Goal: Information Seeking & Learning: Check status

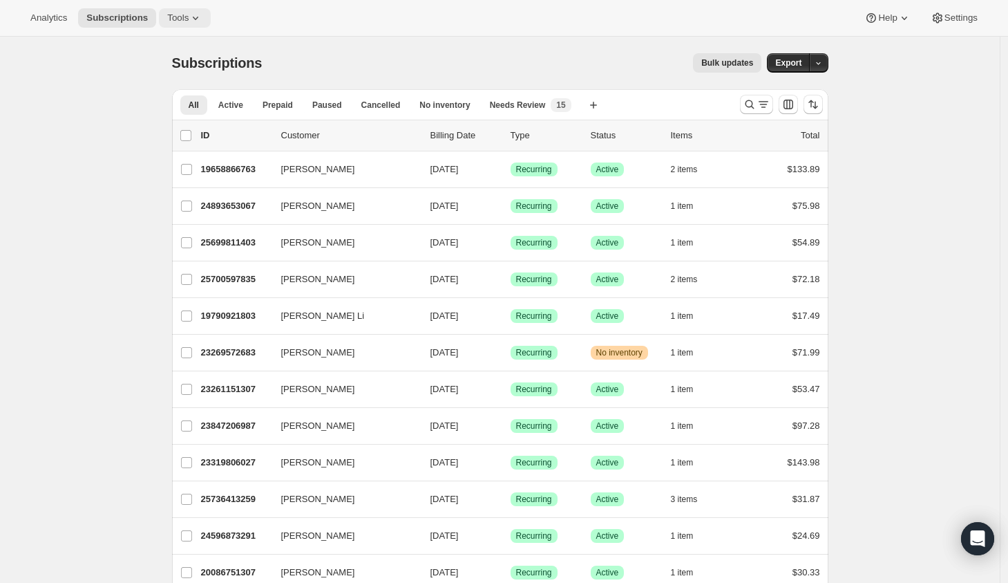
click at [189, 17] on span "Tools" at bounding box center [177, 17] width 21 height 11
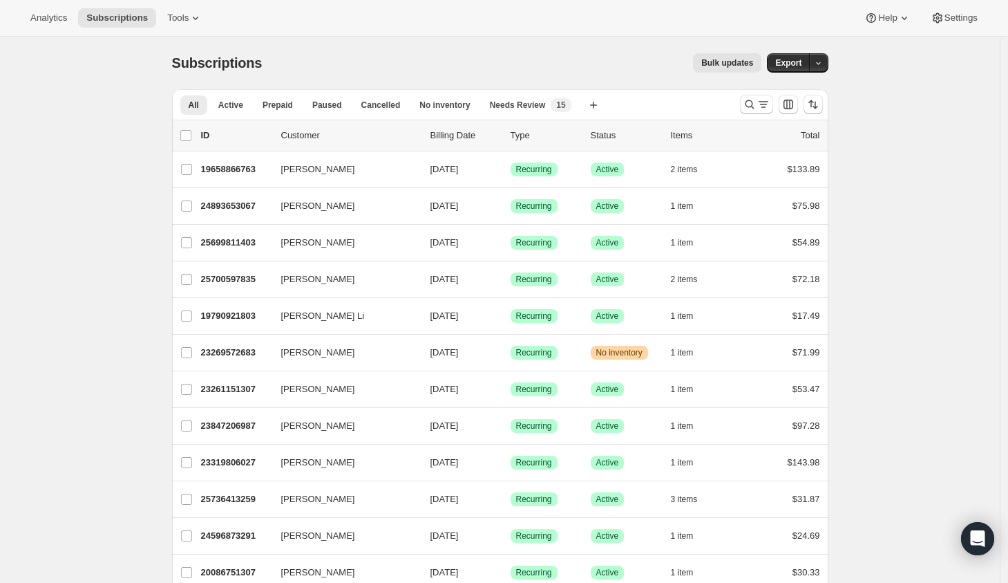
click at [51, 29] on div "Analytics Subscriptions Tools Help Settings" at bounding box center [504, 18] width 1008 height 37
click at [51, 21] on span "Analytics" at bounding box center [48, 17] width 37 height 11
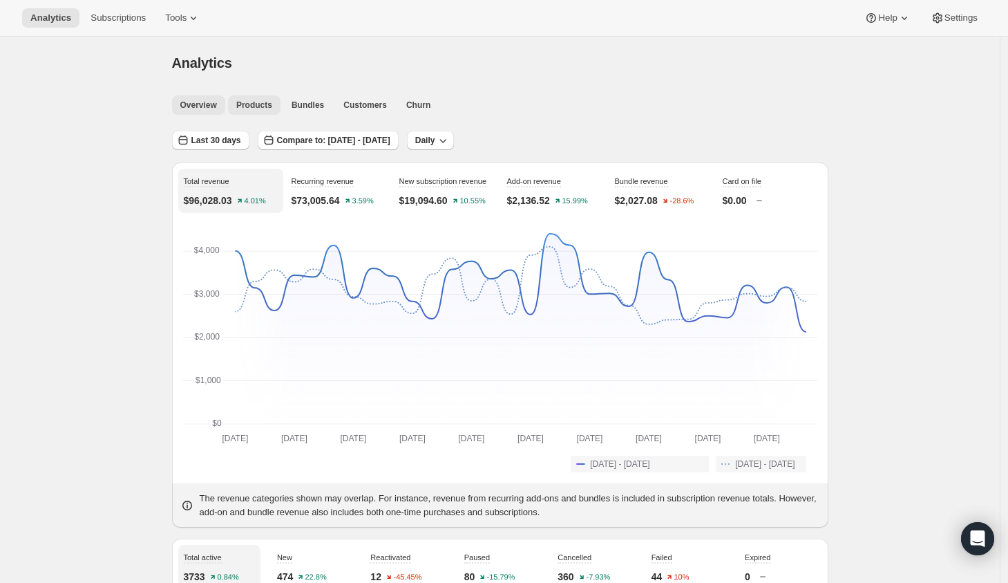
click at [251, 102] on span "Products" at bounding box center [254, 105] width 36 height 11
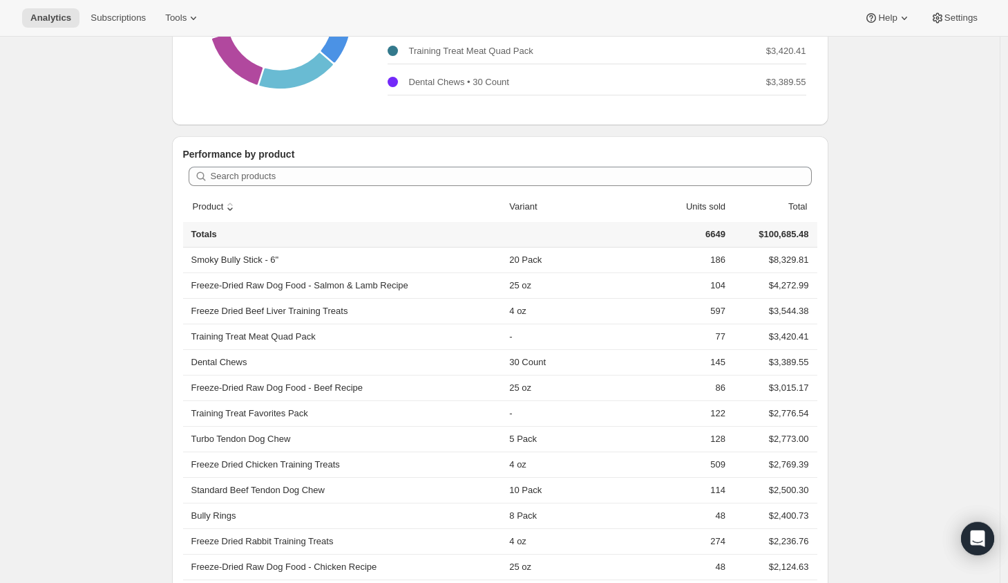
scroll to position [288, 0]
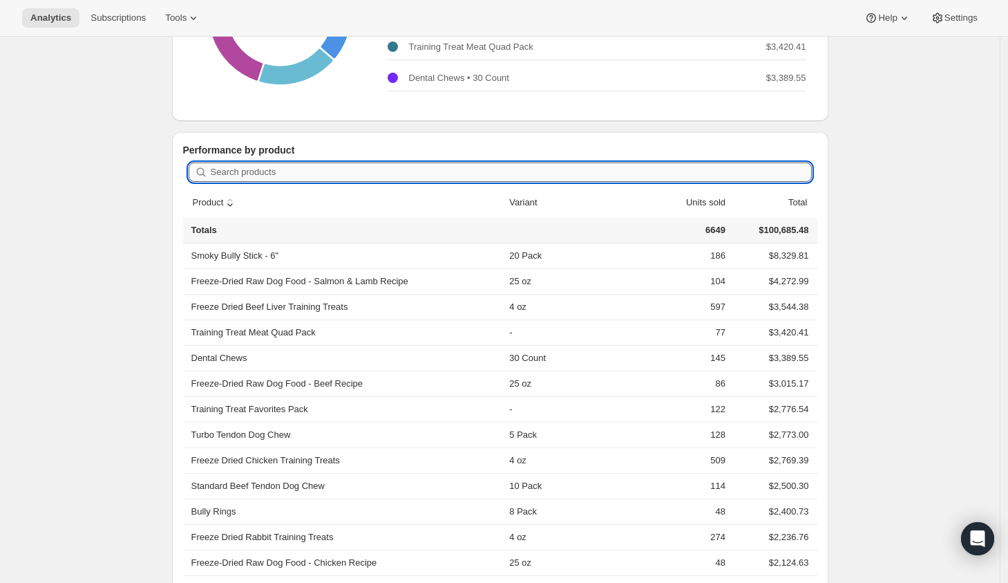
click at [245, 168] on input "Search products" at bounding box center [511, 171] width 601 height 19
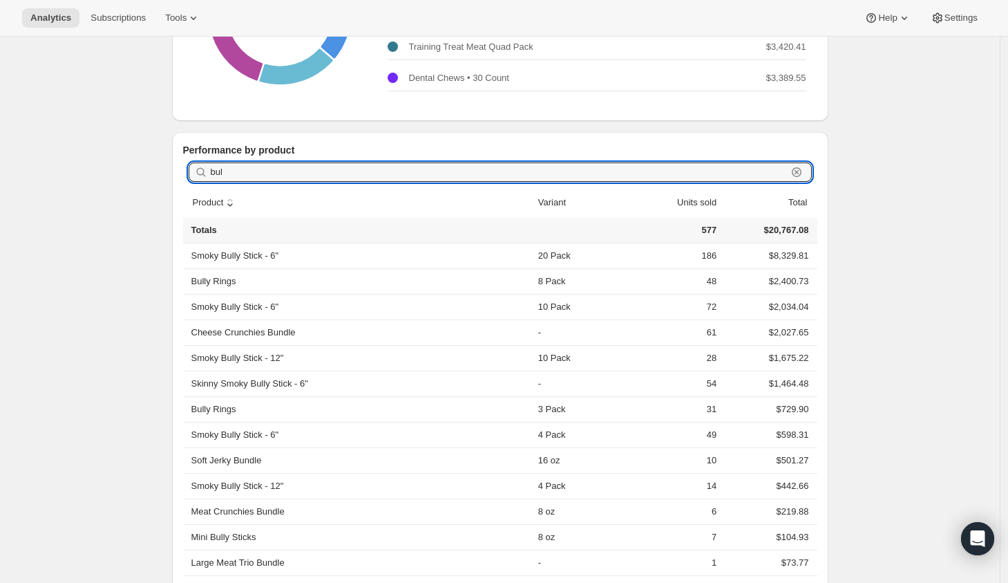
scroll to position [236, 0]
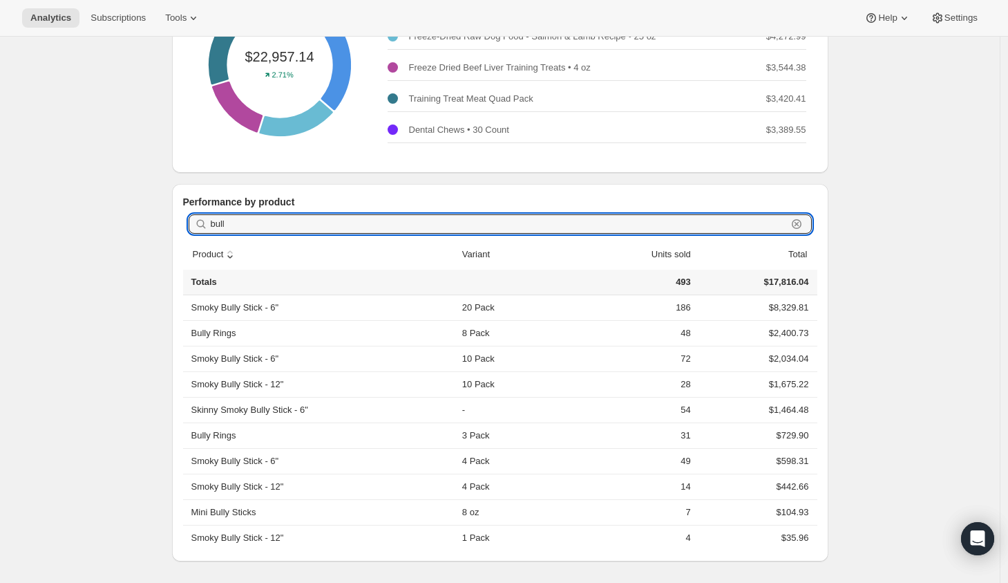
type input "bully"
